Goal: Information Seeking & Learning: Compare options

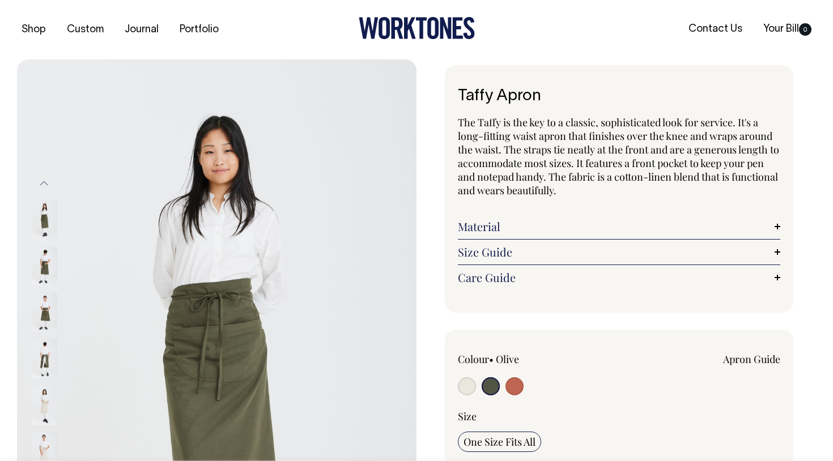
select select "Olive"
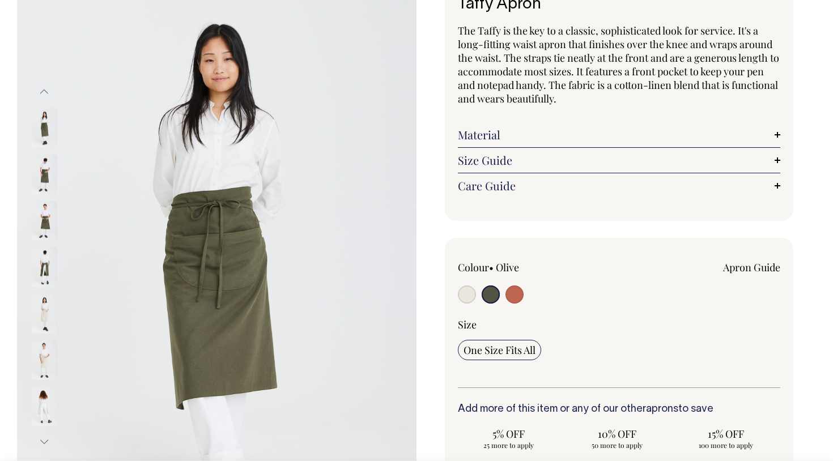
click at [514, 291] on input "radio" at bounding box center [515, 295] width 18 height 18
radio input "true"
select select "Rust"
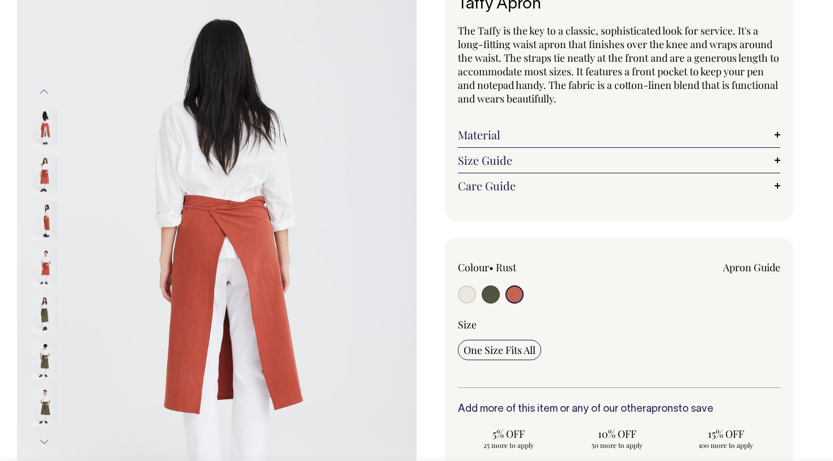
click at [44, 163] on img at bounding box center [45, 174] width 26 height 40
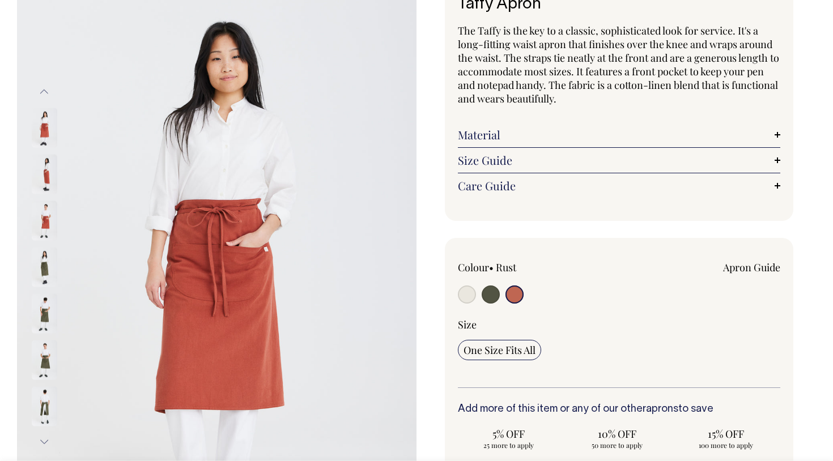
click at [48, 271] on img at bounding box center [45, 267] width 26 height 40
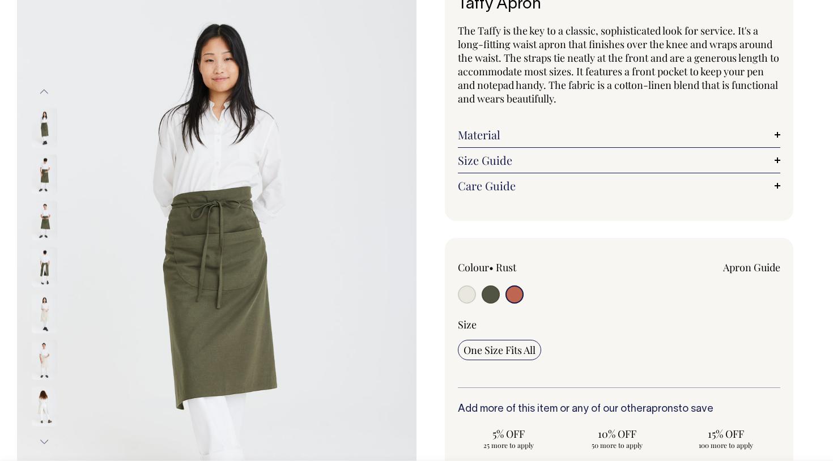
click at [43, 402] on img at bounding box center [45, 407] width 26 height 40
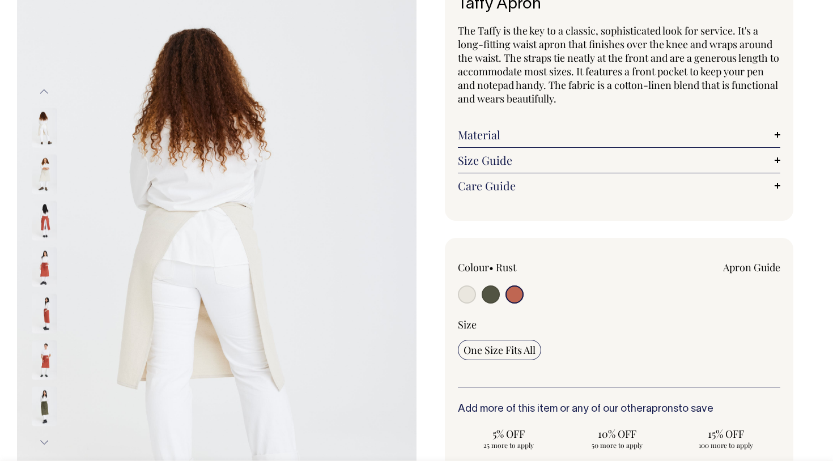
click at [44, 223] on img at bounding box center [45, 221] width 26 height 40
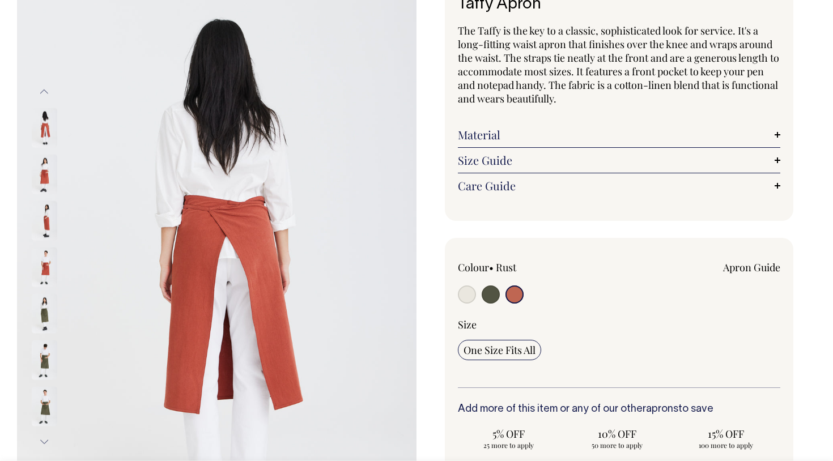
click at [44, 218] on img at bounding box center [45, 221] width 26 height 40
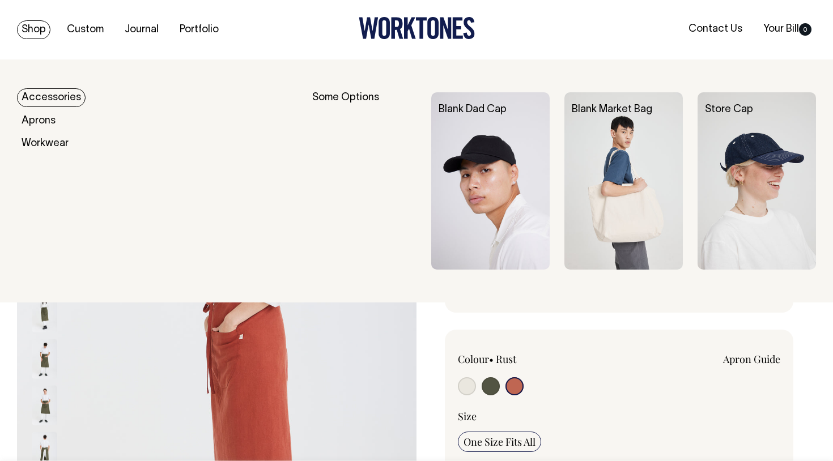
click at [30, 29] on link "Shop" at bounding box center [33, 29] width 33 height 19
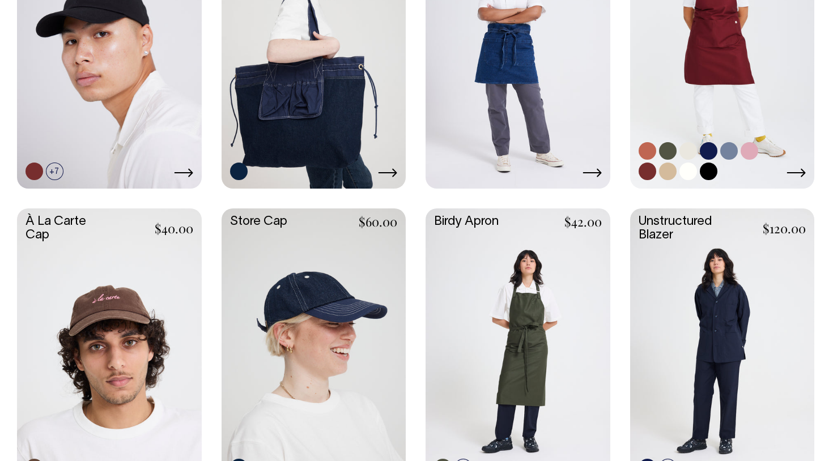
scroll to position [421, 0]
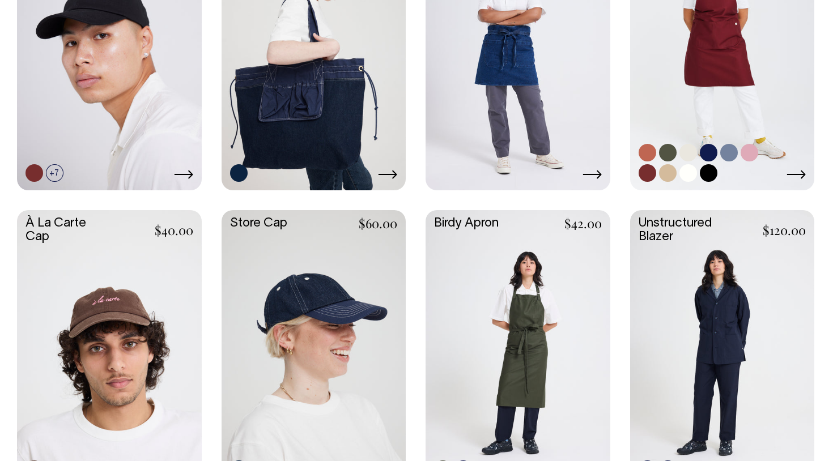
click at [648, 124] on link at bounding box center [722, 51] width 185 height 274
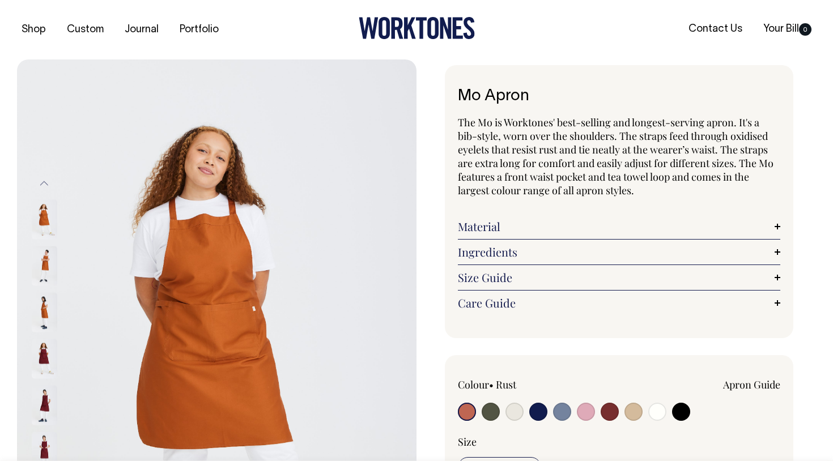
click at [587, 408] on input "radio" at bounding box center [586, 412] width 18 height 18
radio input "true"
select select "Pink"
